Goal: Task Accomplishment & Management: Manage account settings

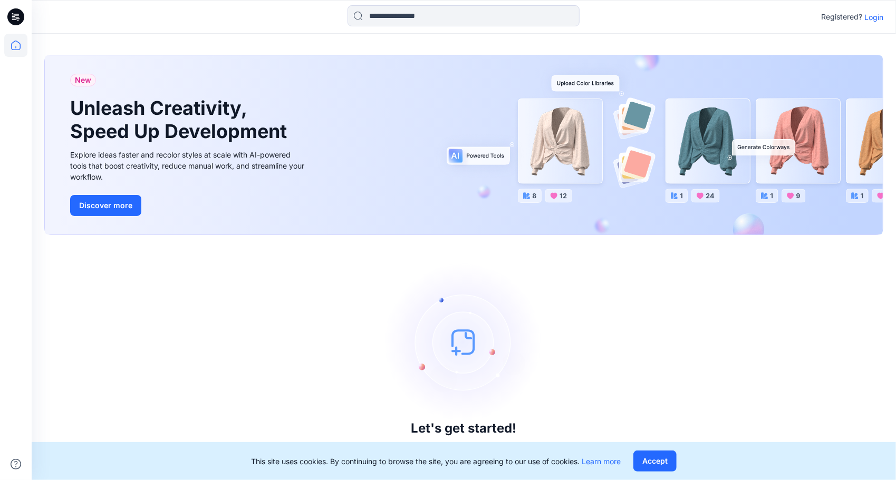
click at [875, 16] on p "Login" at bounding box center [873, 17] width 19 height 11
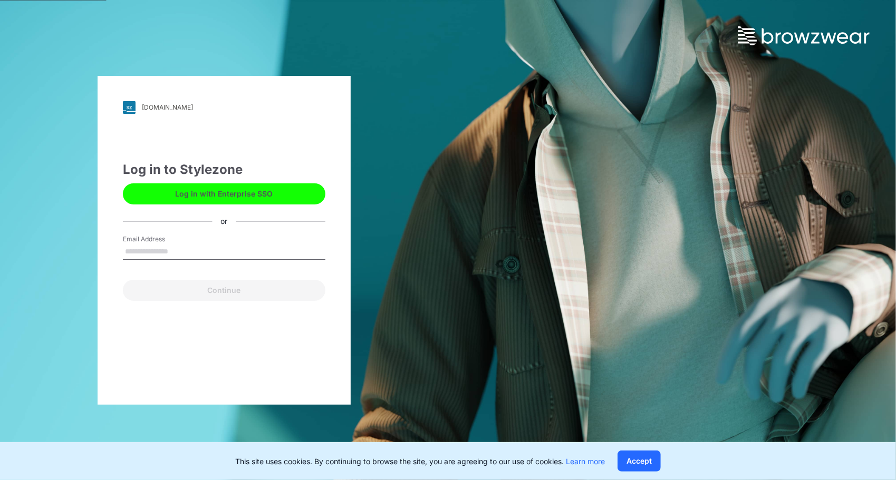
click at [163, 246] on input "Email Address" at bounding box center [224, 252] width 202 height 16
type input "**********"
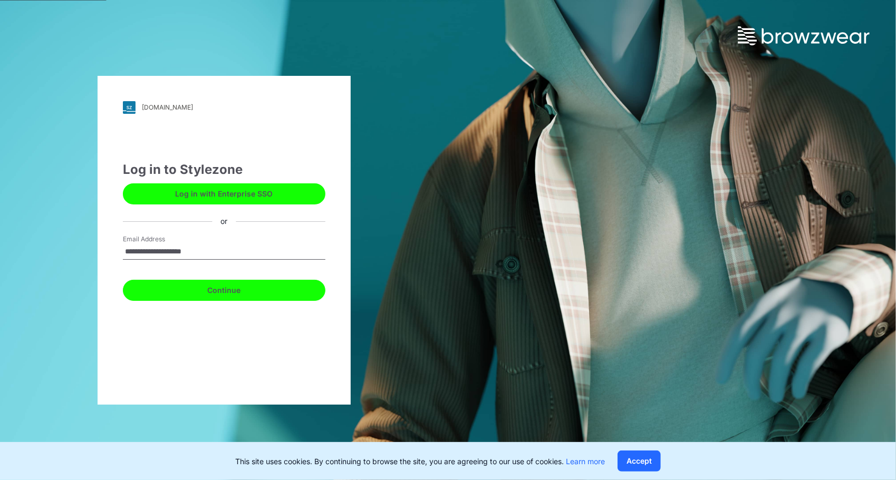
click at [235, 291] on button "Continue" at bounding box center [224, 290] width 202 height 21
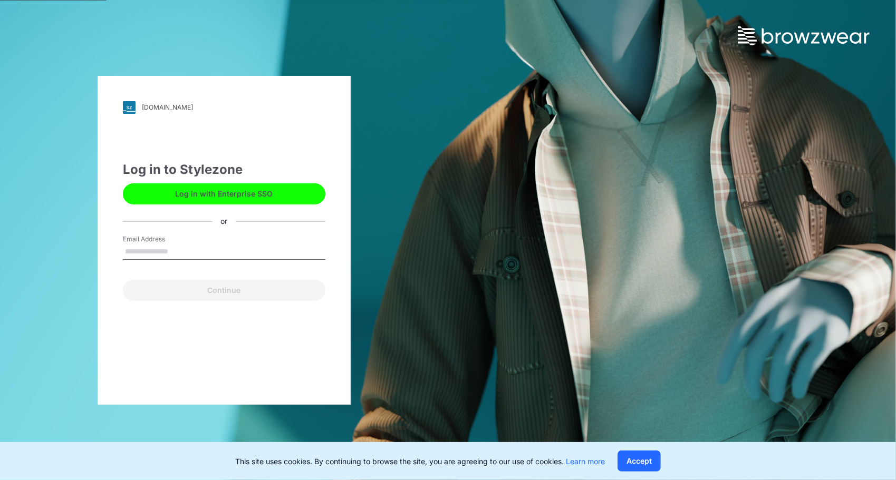
click at [144, 249] on input "Email Address" at bounding box center [224, 252] width 202 height 16
type input "**********"
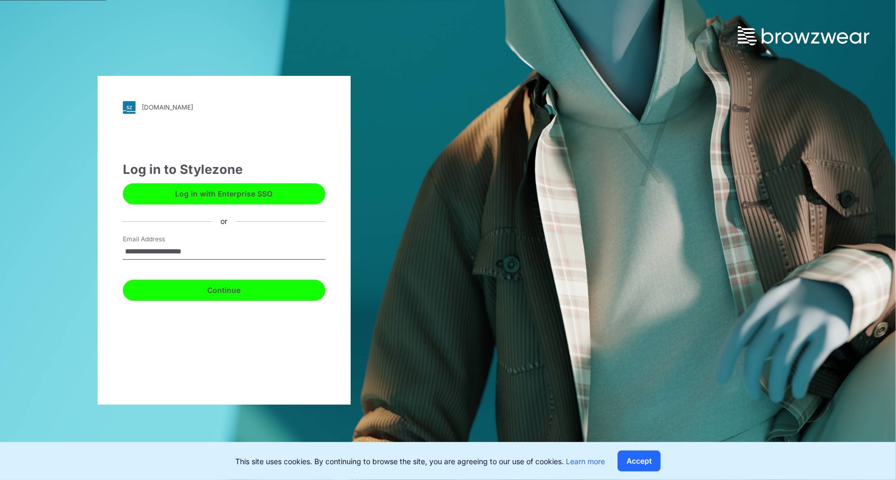
click at [219, 288] on button "Continue" at bounding box center [224, 290] width 202 height 21
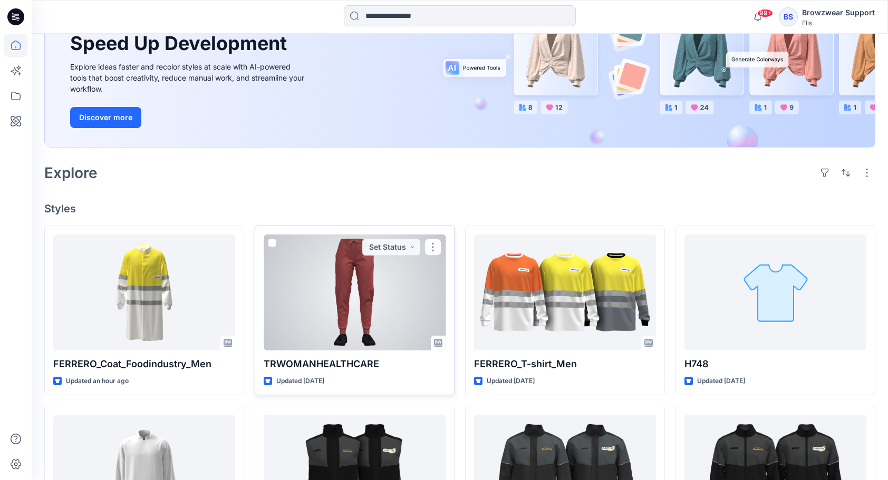
scroll to position [158, 0]
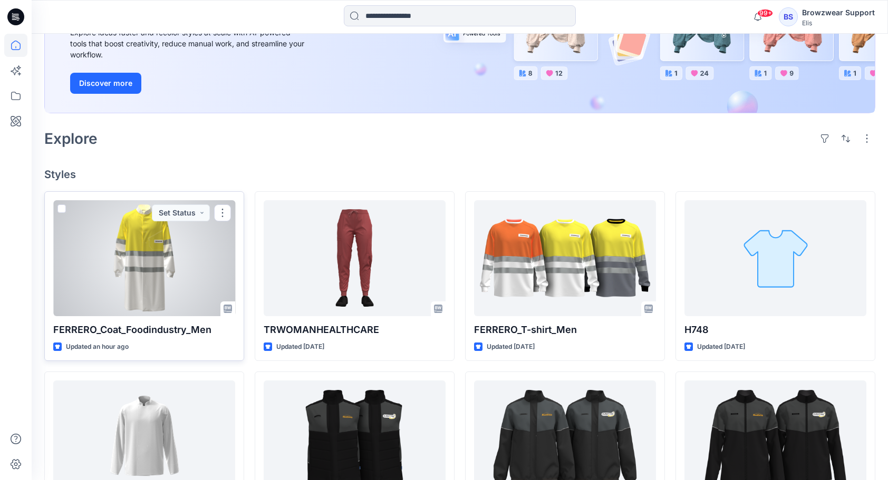
click at [166, 277] on div at bounding box center [144, 258] width 182 height 116
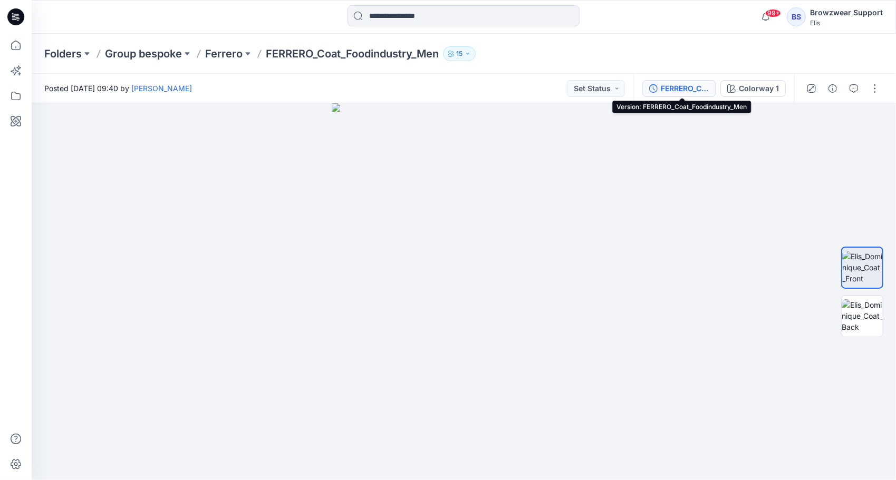
click at [688, 94] on button "FERRERO_Coat_Foodindustry_Men" at bounding box center [679, 88] width 74 height 17
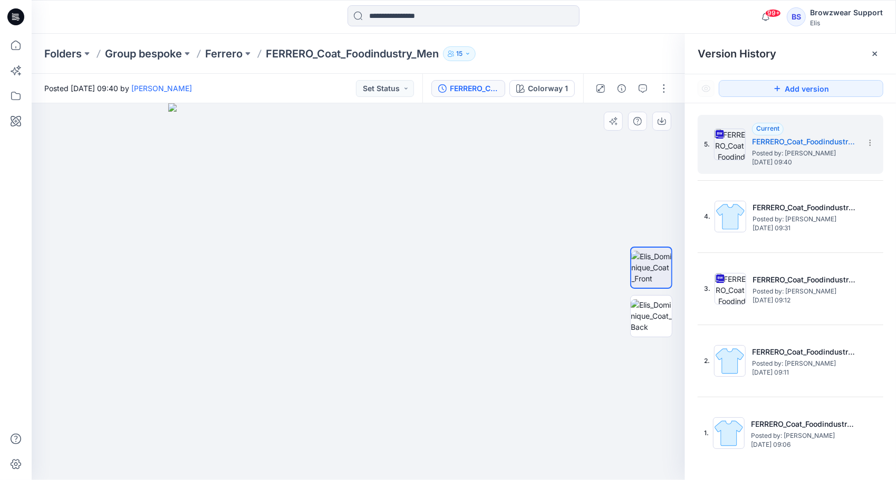
drag, startPoint x: 393, startPoint y: 138, endPoint x: 381, endPoint y: 276, distance: 139.2
click at [381, 276] on img at bounding box center [358, 291] width 380 height 377
click at [872, 144] on icon at bounding box center [870, 143] width 8 height 8
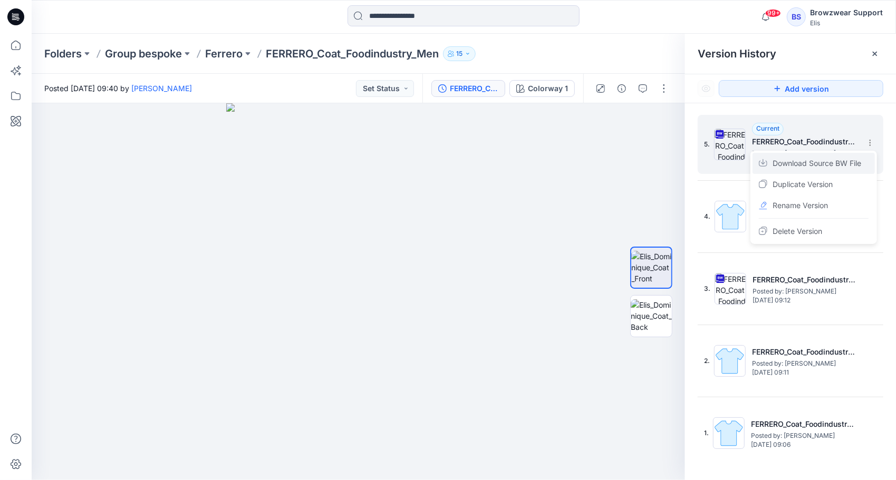
click at [824, 162] on span "Download Source BW File" at bounding box center [816, 163] width 89 height 13
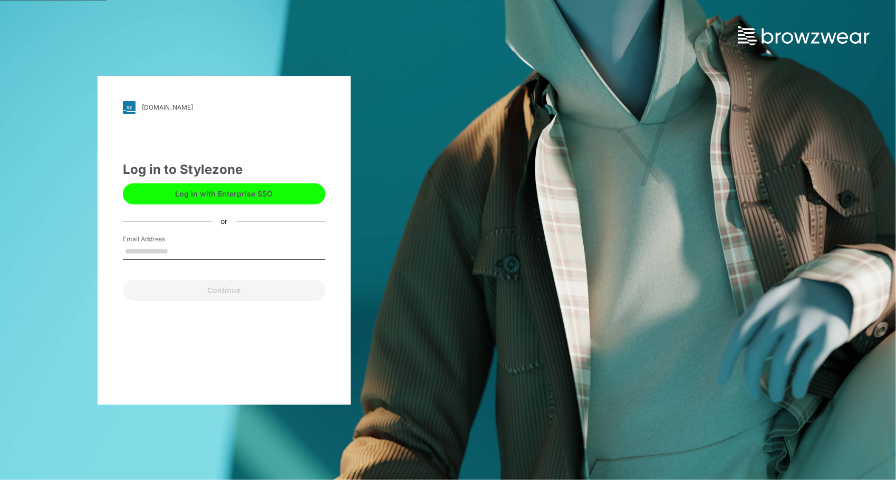
click at [182, 250] on input "Email Address" at bounding box center [224, 252] width 202 height 16
type input "**********"
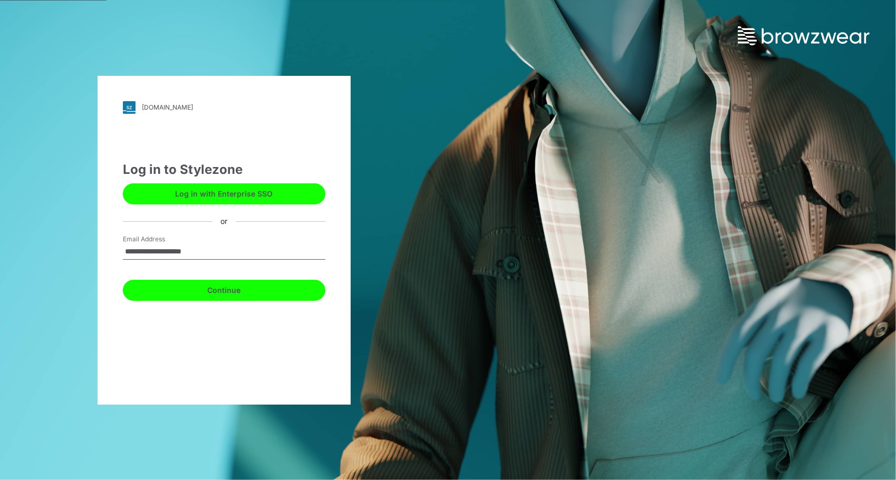
click at [231, 296] on button "Continue" at bounding box center [224, 290] width 202 height 21
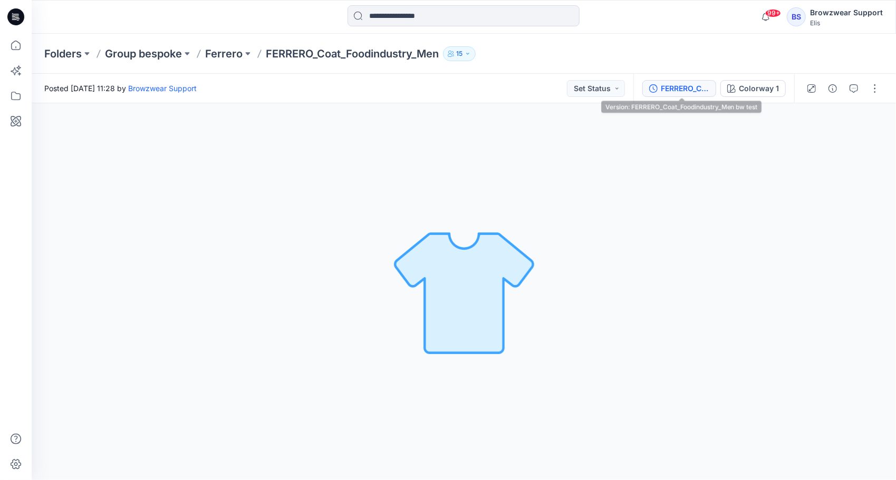
click at [681, 89] on div "FERRERO_Coat_Foodindustry_Men bw test" at bounding box center [685, 89] width 49 height 12
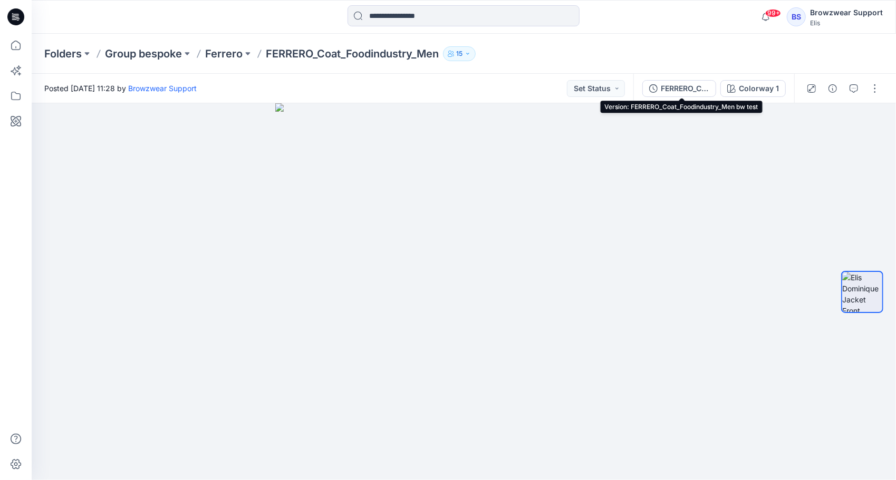
drag, startPoint x: 674, startPoint y: 92, endPoint x: 762, endPoint y: 94, distance: 88.6
click at [674, 92] on div "FERRERO_Coat_Foodindustry_Men bw test" at bounding box center [685, 89] width 49 height 12
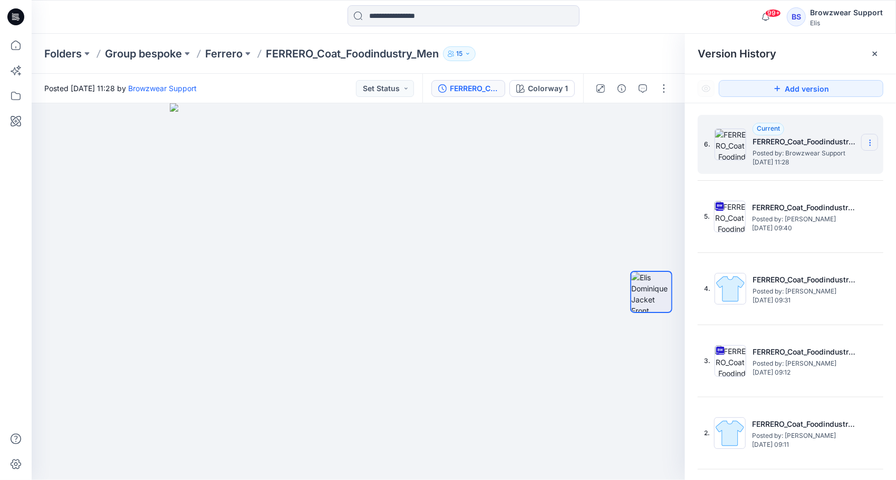
click at [864, 136] on section at bounding box center [869, 142] width 17 height 17
click at [825, 210] on div "Delete Version" at bounding box center [813, 210] width 122 height 21
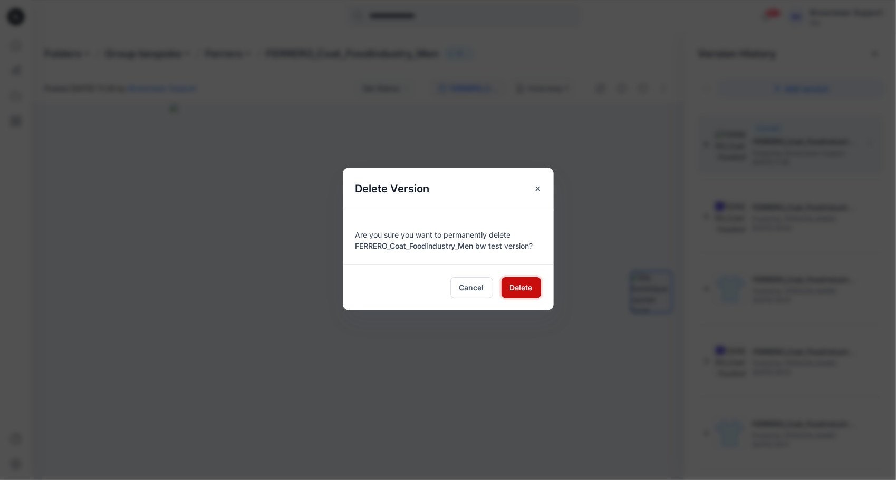
click at [519, 292] on span "Delete" at bounding box center [521, 287] width 23 height 11
